Goal: Task Accomplishment & Management: Use online tool/utility

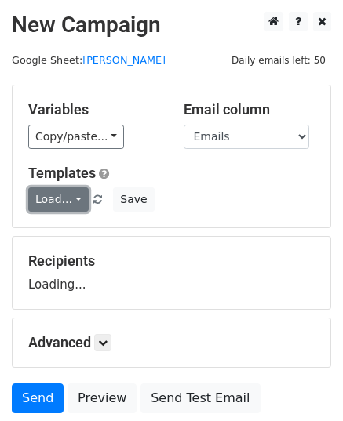
click at [61, 207] on link "Load..." at bounding box center [58, 200] width 60 height 24
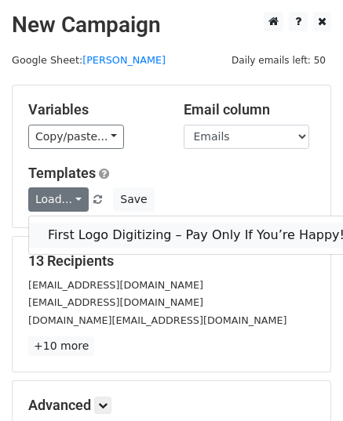
click at [86, 238] on link "First Logo Digitizing – Pay Only If You’re Happy!" at bounding box center [196, 235] width 334 height 25
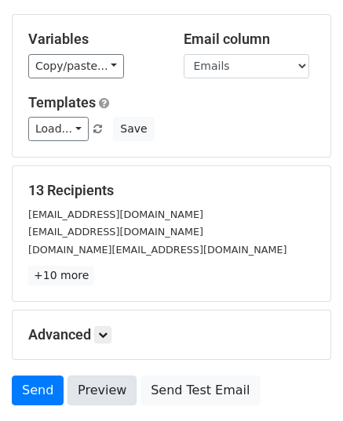
scroll to position [185, 0]
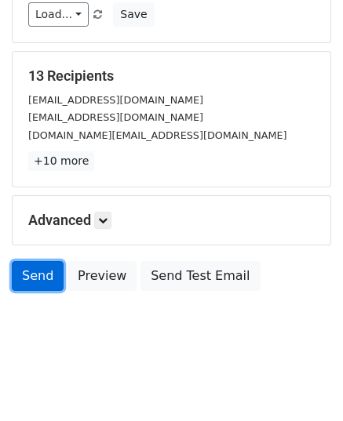
click at [50, 286] on link "Send" at bounding box center [38, 276] width 52 height 30
